Goal: Navigation & Orientation: Find specific page/section

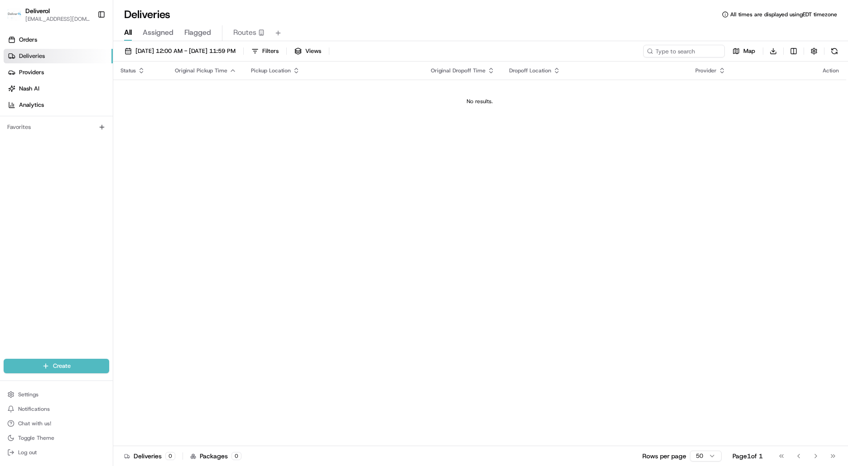
click at [62, 53] on link "Deliveries" at bounding box center [58, 56] width 109 height 14
click at [66, 43] on link "Orders" at bounding box center [58, 40] width 109 height 14
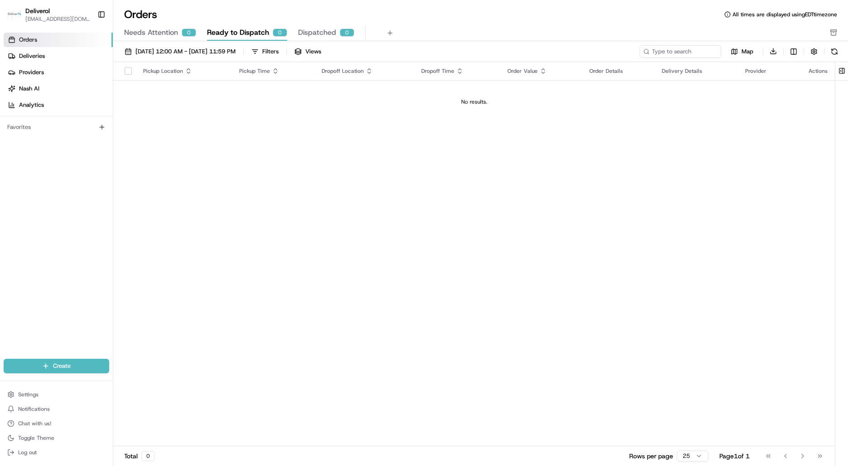
click at [66, 43] on link "Orders" at bounding box center [58, 40] width 109 height 14
click at [60, 72] on link "Providers" at bounding box center [58, 72] width 109 height 14
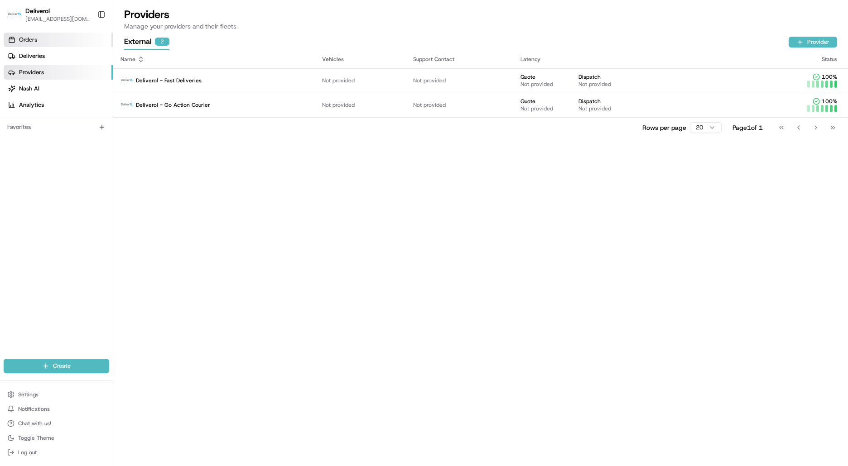
click at [44, 40] on link "Orders" at bounding box center [58, 40] width 109 height 14
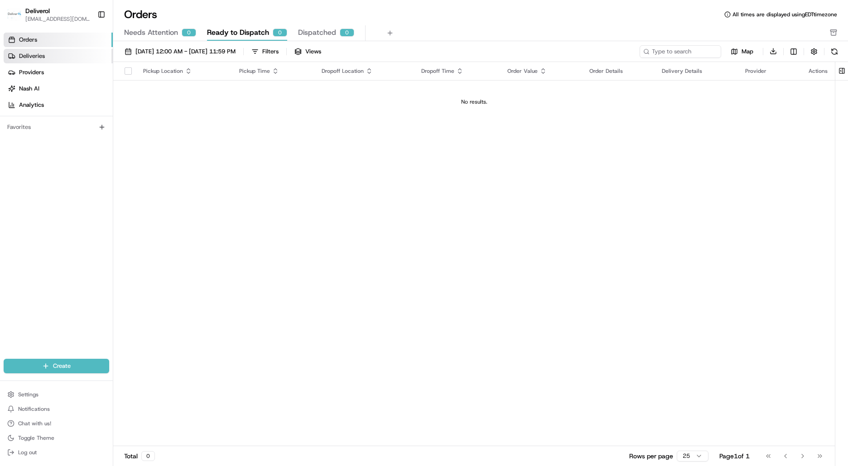
click at [44, 55] on span "Deliveries" at bounding box center [32, 56] width 26 height 8
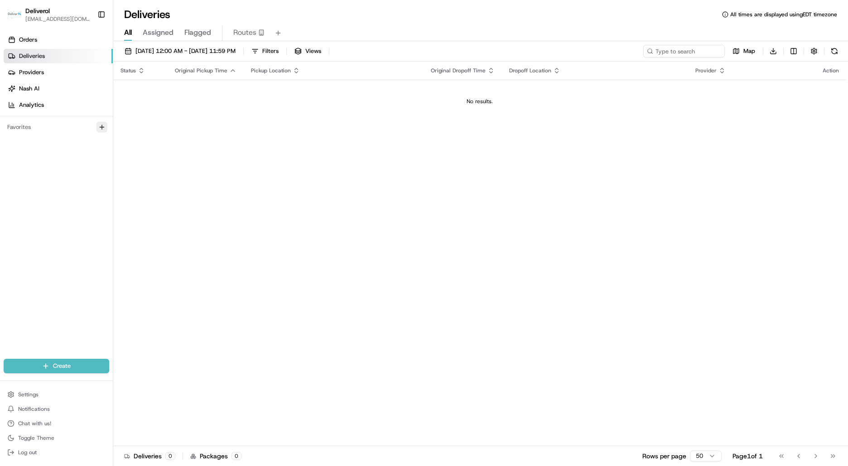
click at [101, 129] on icon "button" at bounding box center [101, 127] width 7 height 7
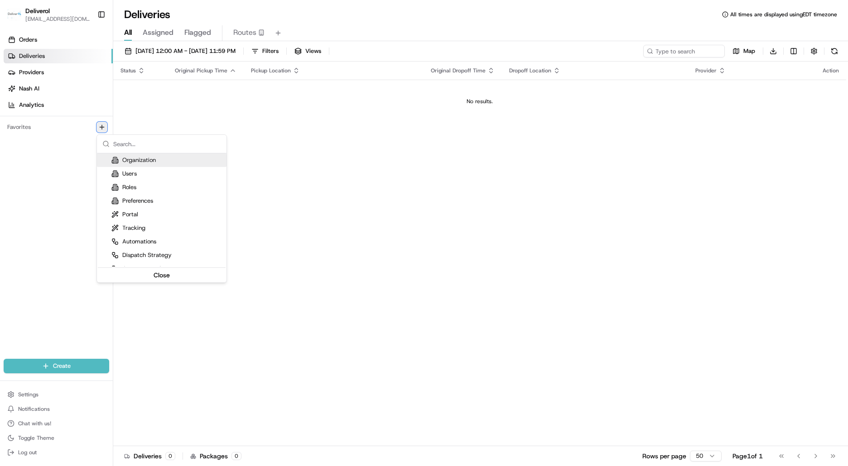
click at [101, 129] on icon "button" at bounding box center [101, 127] width 7 height 7
click at [45, 63] on html "Deliverol [EMAIL_ADDRESS][DOMAIN_NAME] Toggle Sidebar Orders Deliveries Provide…" at bounding box center [424, 233] width 848 height 466
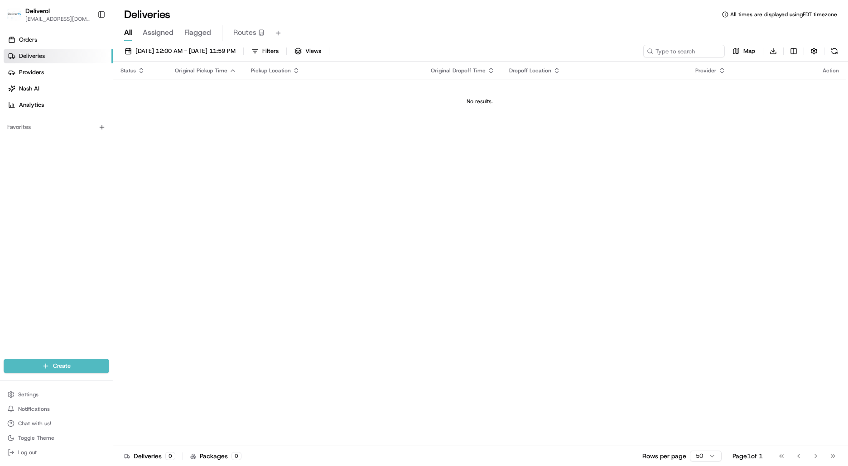
click at [47, 58] on link "Deliveries" at bounding box center [58, 56] width 109 height 14
click at [37, 70] on span "Providers" at bounding box center [31, 72] width 25 height 8
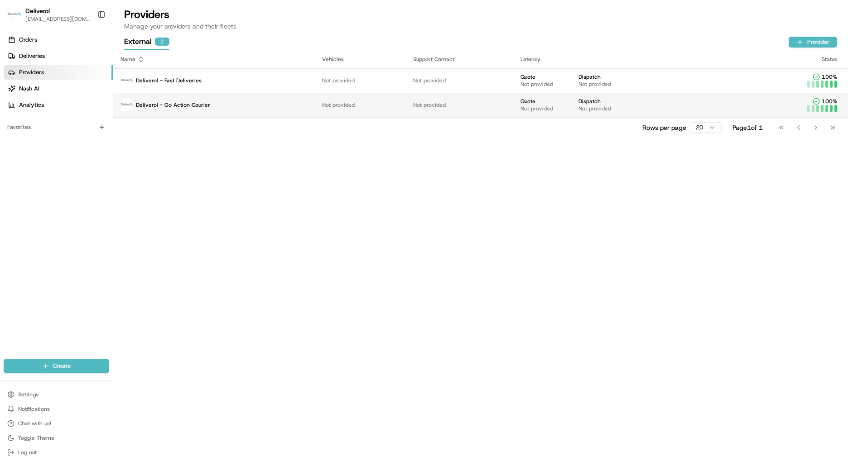
click at [196, 105] on span "Deliverol - Go Action Courier" at bounding box center [173, 104] width 74 height 7
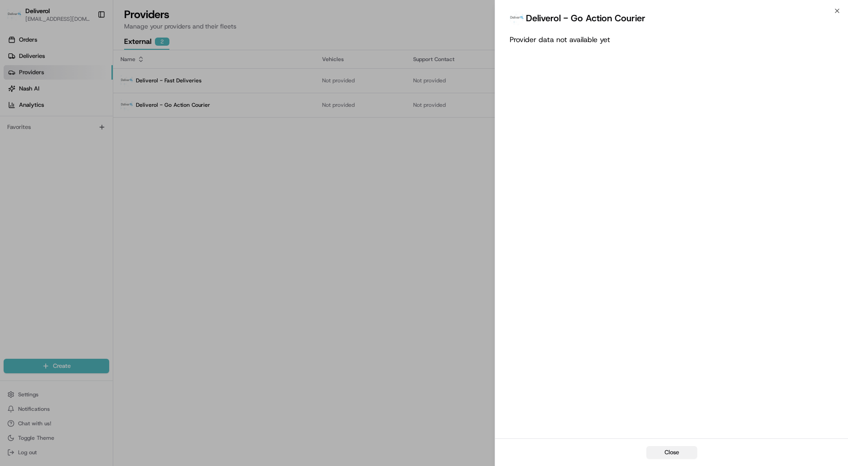
click at [672, 452] on button "Close" at bounding box center [671, 452] width 51 height 13
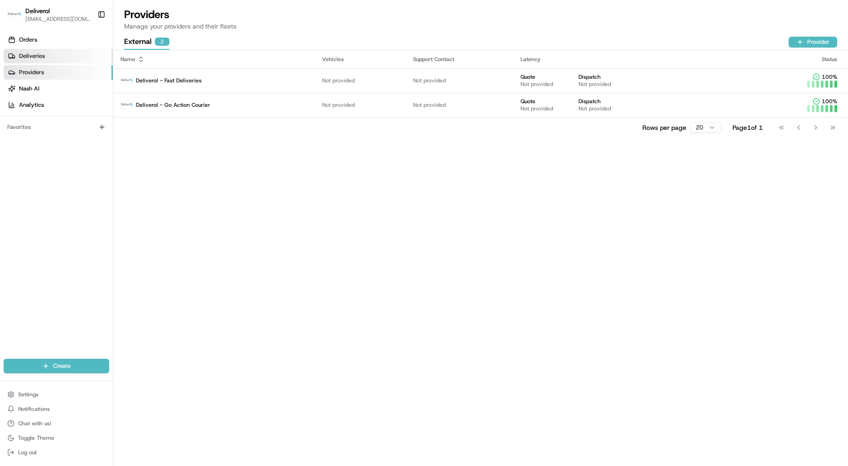
click at [36, 57] on span "Deliveries" at bounding box center [32, 56] width 26 height 8
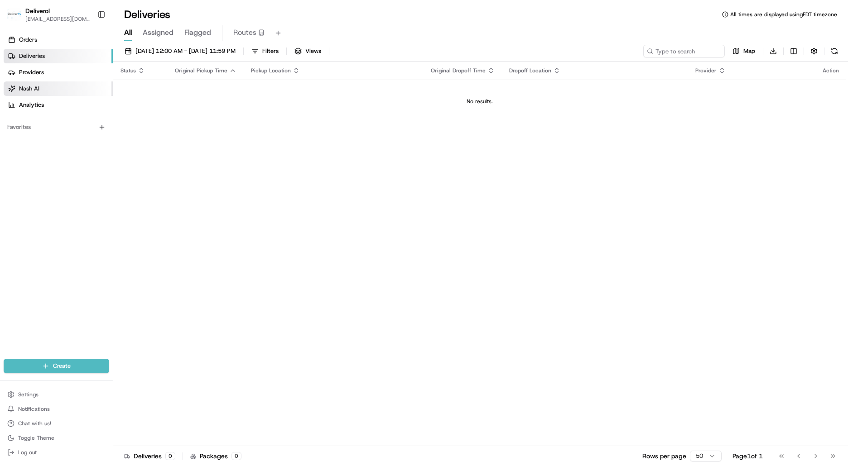
click at [33, 86] on span "Nash AI" at bounding box center [29, 89] width 20 height 8
